Goal: Information Seeking & Learning: Find contact information

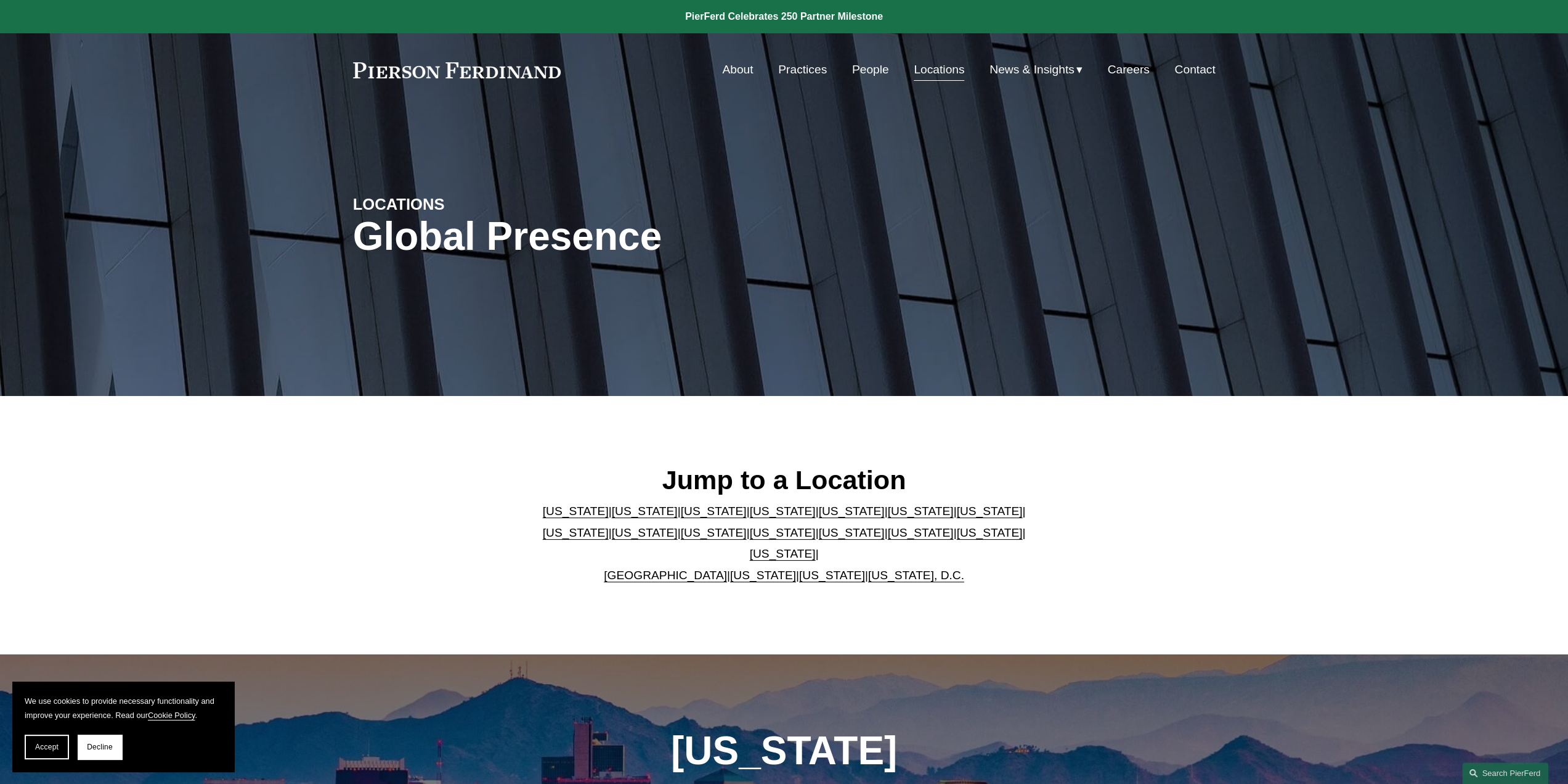
click at [681, 539] on link "[US_STATE]" at bounding box center [714, 533] width 66 height 13
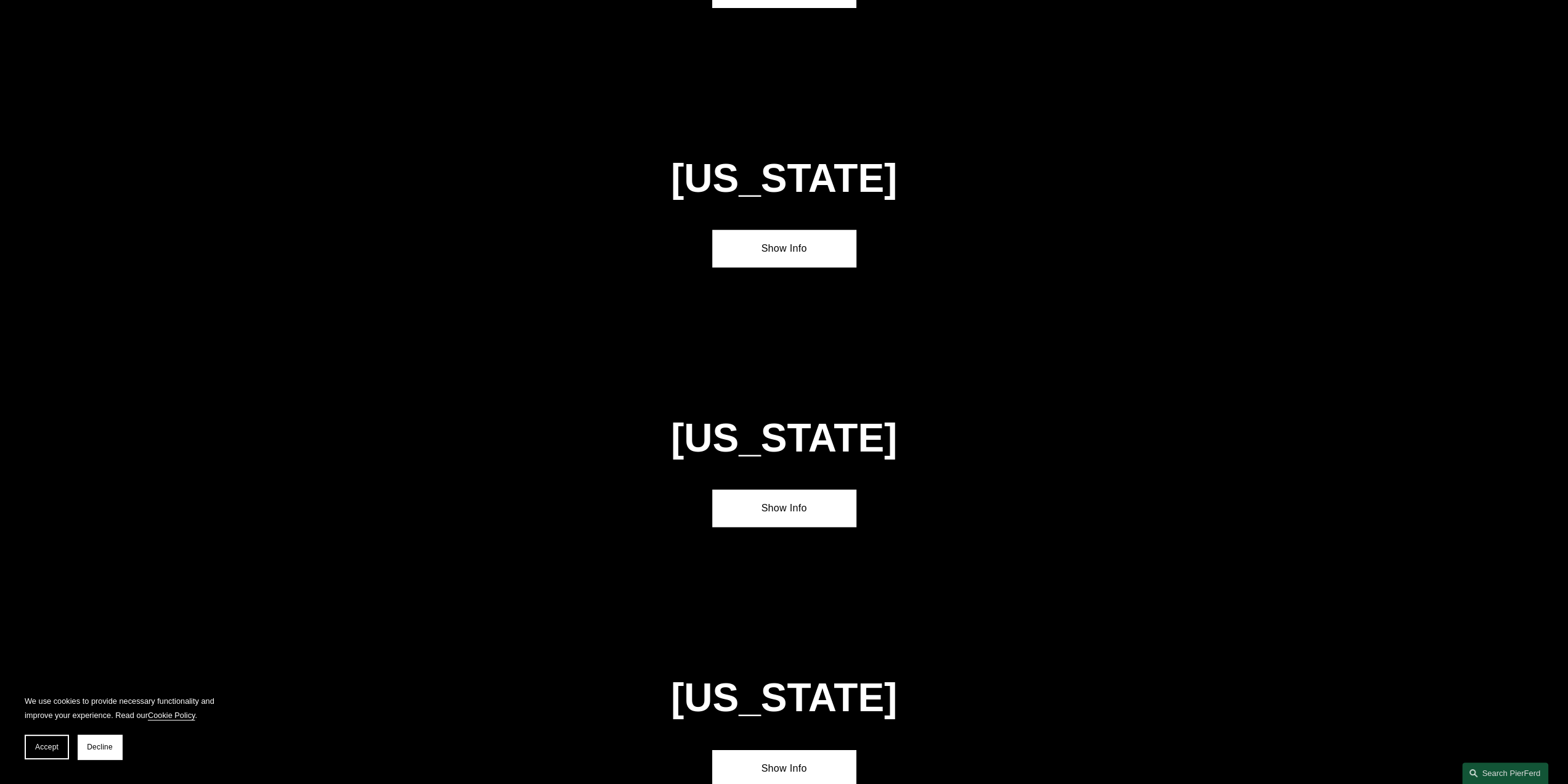
scroll to position [2993, 0]
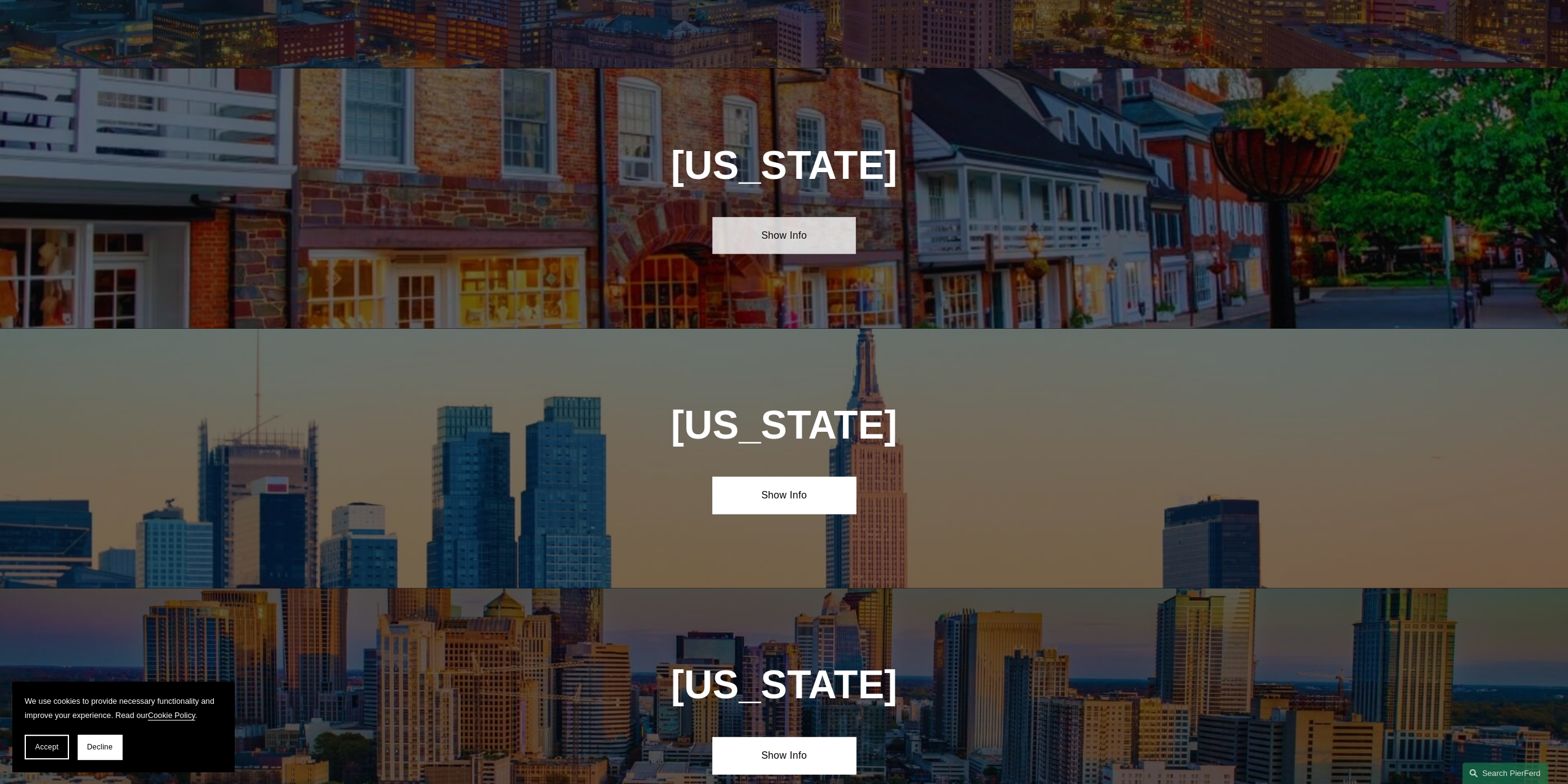
click at [755, 217] on link "Show Info" at bounding box center [784, 235] width 143 height 37
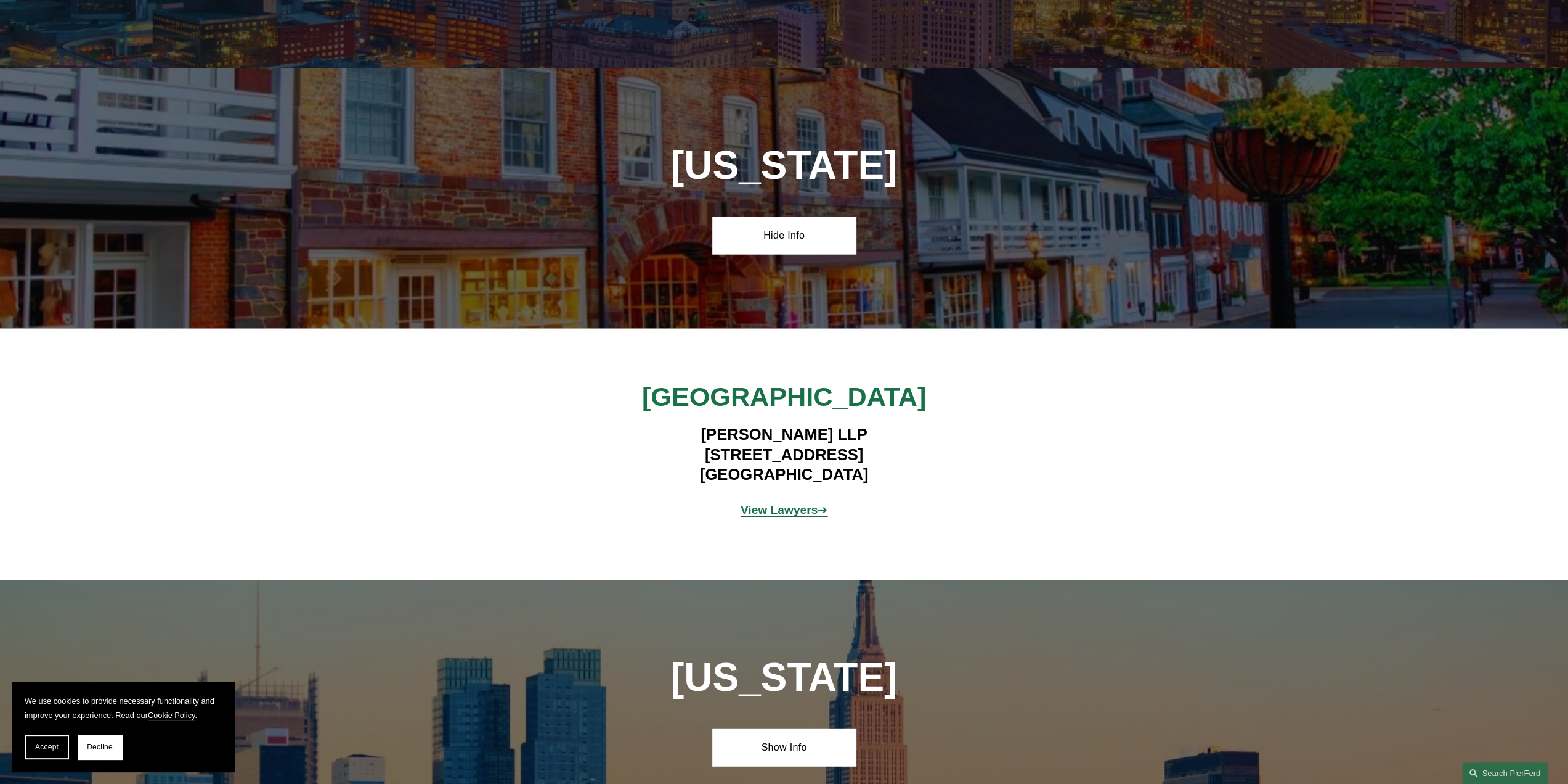
drag, startPoint x: 667, startPoint y: 382, endPoint x: 881, endPoint y: 408, distance: 215.6
click at [881, 424] on h4 "[PERSON_NAME] LLP [STREET_ADDRESS]" at bounding box center [784, 454] width 359 height 60
copy h4 "[STREET_ADDRESS]"
click at [748, 424] on h4 "[PERSON_NAME] LLP [STREET_ADDRESS]" at bounding box center [784, 454] width 359 height 60
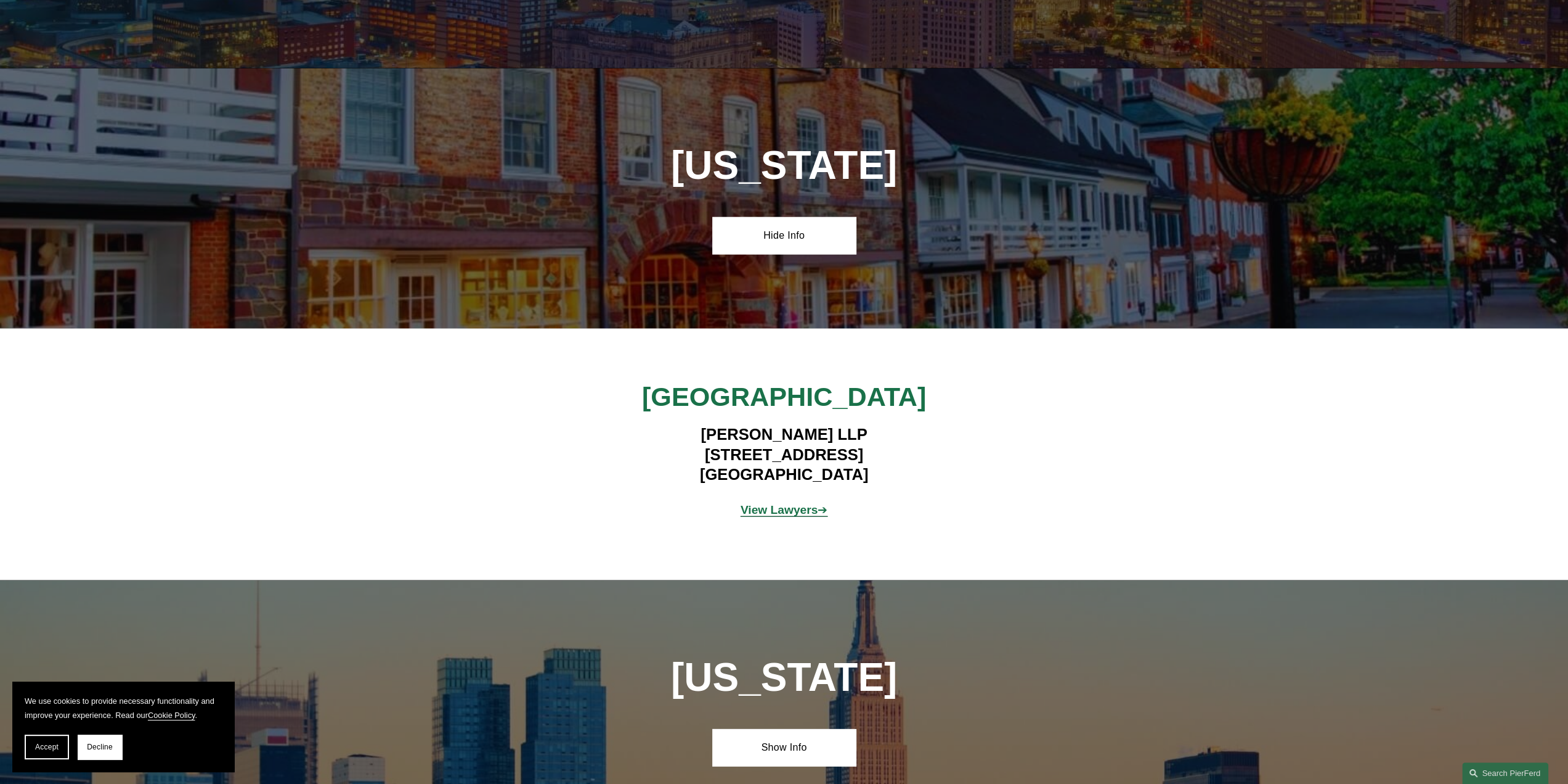
drag, startPoint x: 667, startPoint y: 382, endPoint x: 935, endPoint y: 415, distance: 270.0
click at [935, 424] on h4 "[PERSON_NAME] LLP [STREET_ADDRESS]" at bounding box center [784, 454] width 359 height 60
copy h4 "[STREET_ADDRESS]"
